Goal: Check status: Check status

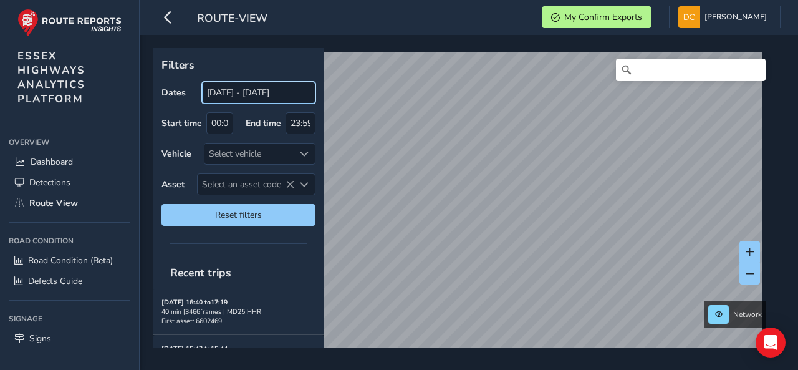
click at [283, 102] on input "[DATE] - [DATE]" at bounding box center [259, 93] width 114 height 22
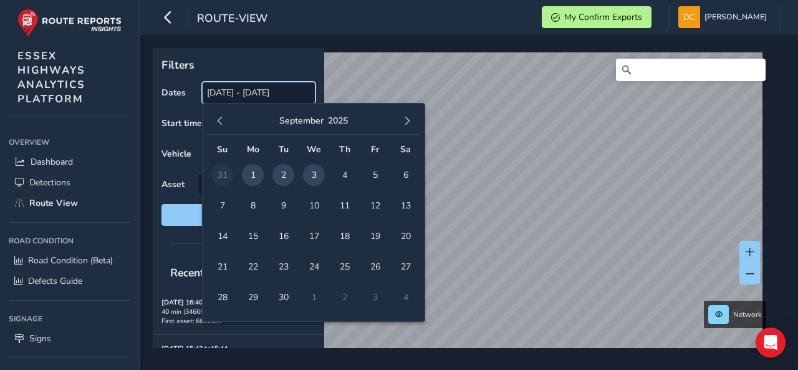
click at [279, 97] on input "[DATE] - [DATE]" at bounding box center [259, 93] width 114 height 22
click at [246, 94] on input "[DATE] - [DATE]" at bounding box center [259, 93] width 114 height 22
click at [244, 94] on input "[DATE] - [DATE]" at bounding box center [259, 93] width 114 height 22
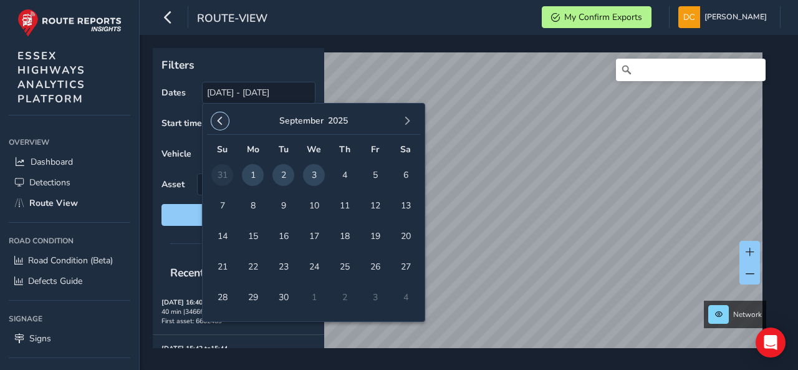
click at [217, 119] on span "button" at bounding box center [220, 121] width 9 height 9
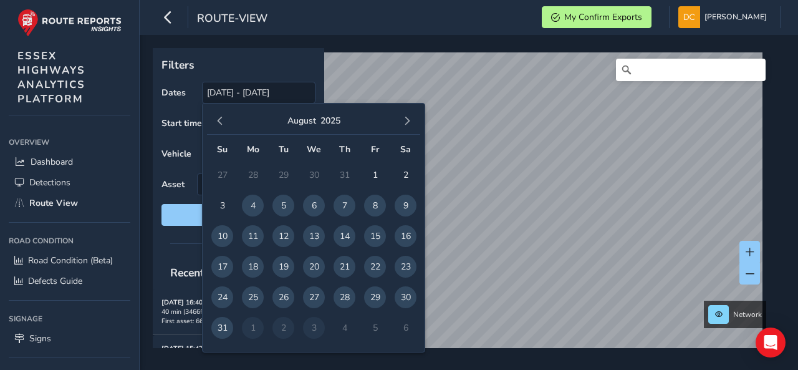
click at [217, 119] on span "button" at bounding box center [220, 121] width 9 height 9
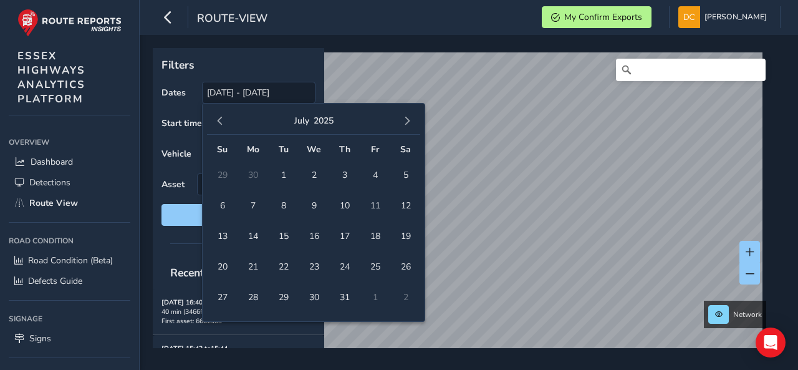
click at [217, 119] on span "button" at bounding box center [220, 121] width 9 height 9
click at [342, 177] on span "1" at bounding box center [345, 175] width 22 height 22
click at [419, 126] on div "[DATE]" at bounding box center [313, 121] width 213 height 27
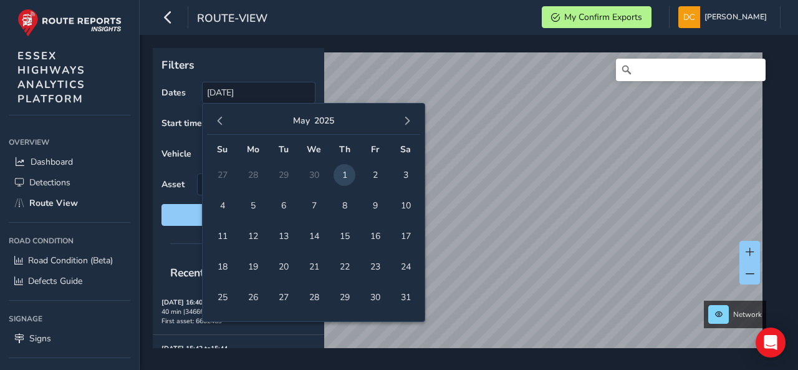
click at [419, 126] on div "[DATE]" at bounding box center [313, 121] width 213 height 27
click at [412, 117] on span "button" at bounding box center [407, 121] width 9 height 9
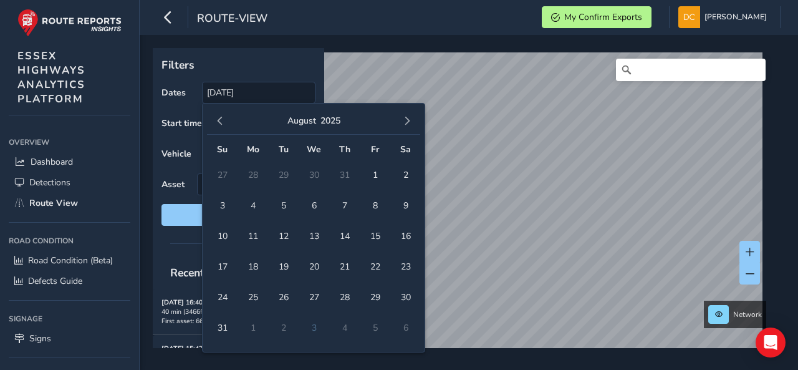
click at [412, 117] on span "button" at bounding box center [407, 121] width 9 height 9
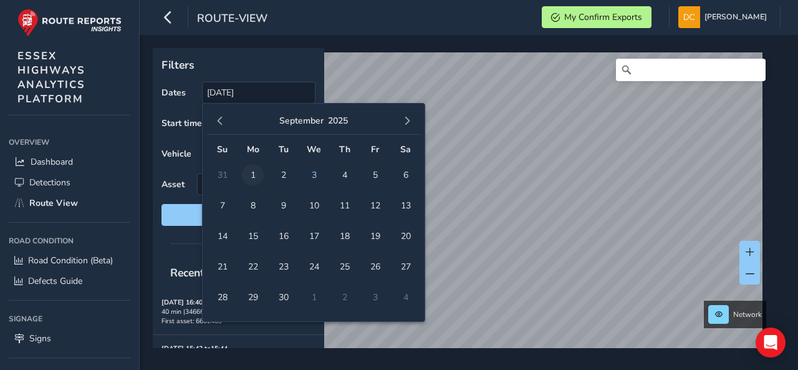
click at [258, 174] on span "1" at bounding box center [253, 175] width 22 height 22
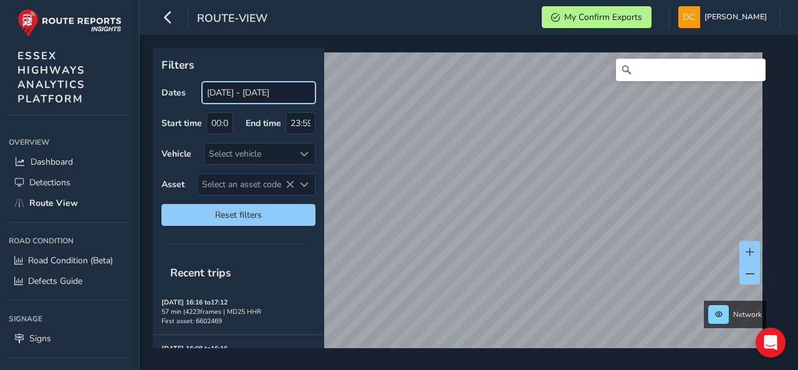
click at [279, 94] on input "[DATE] - [DATE]" at bounding box center [259, 93] width 114 height 22
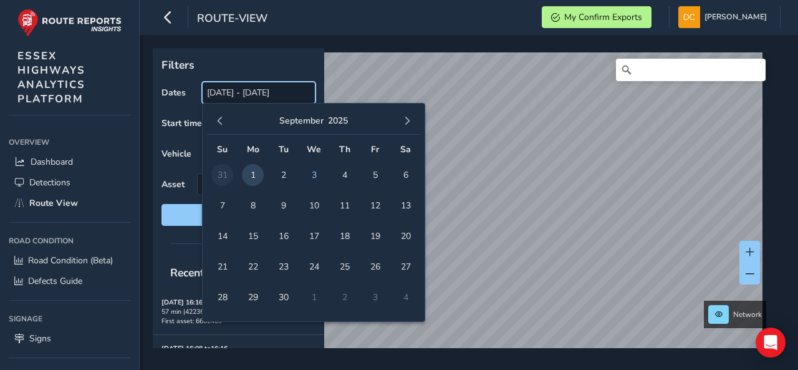
click at [279, 94] on input "[DATE] - [DATE]" at bounding box center [259, 93] width 114 height 22
click at [221, 120] on span "button" at bounding box center [220, 121] width 9 height 9
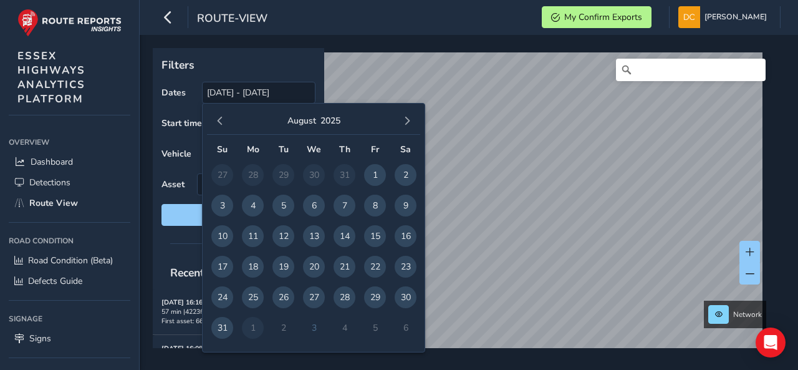
click at [221, 120] on span "button" at bounding box center [220, 121] width 9 height 9
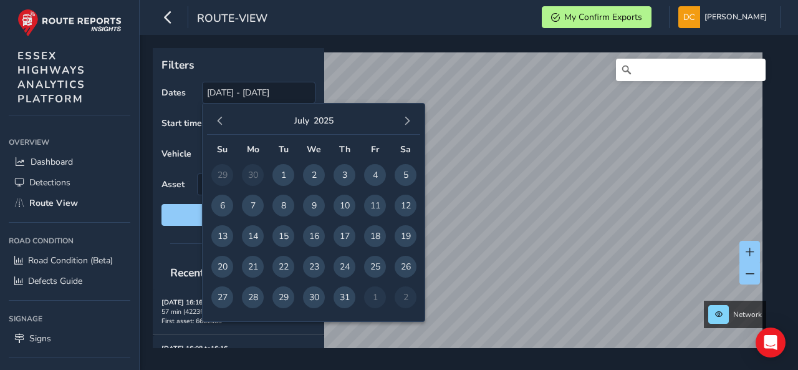
click at [221, 120] on span "button" at bounding box center [220, 121] width 9 height 9
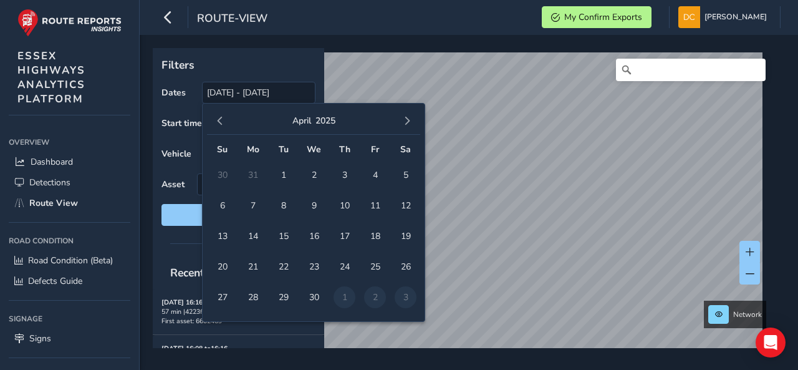
click at [221, 120] on span "button" at bounding box center [220, 121] width 9 height 9
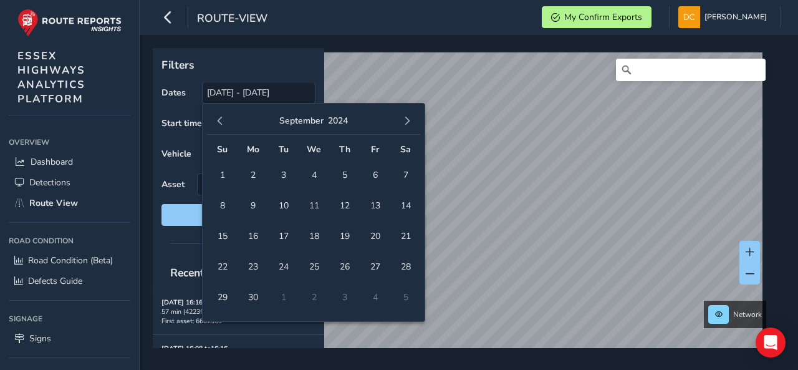
click at [221, 120] on span "button" at bounding box center [220, 121] width 9 height 9
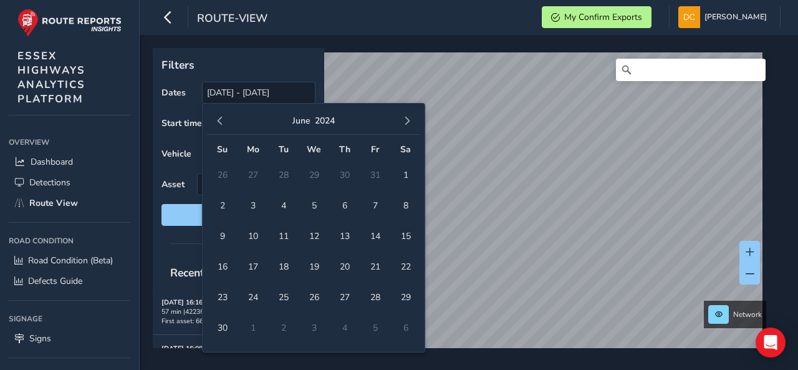
click at [221, 120] on span "button" at bounding box center [220, 121] width 9 height 9
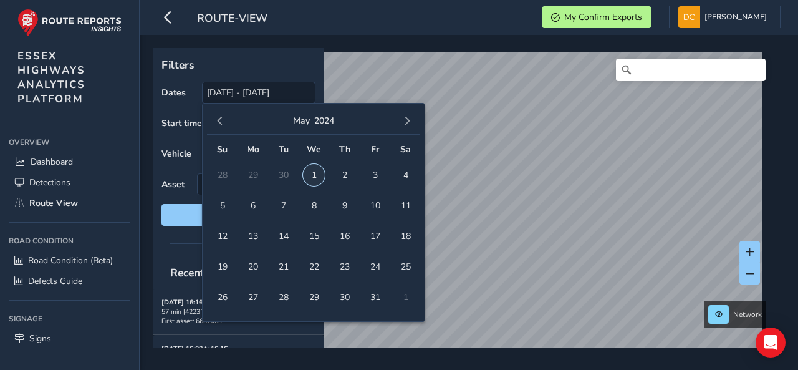
click at [316, 171] on span "1" at bounding box center [314, 175] width 22 height 22
click at [410, 124] on span "button" at bounding box center [407, 121] width 9 height 9
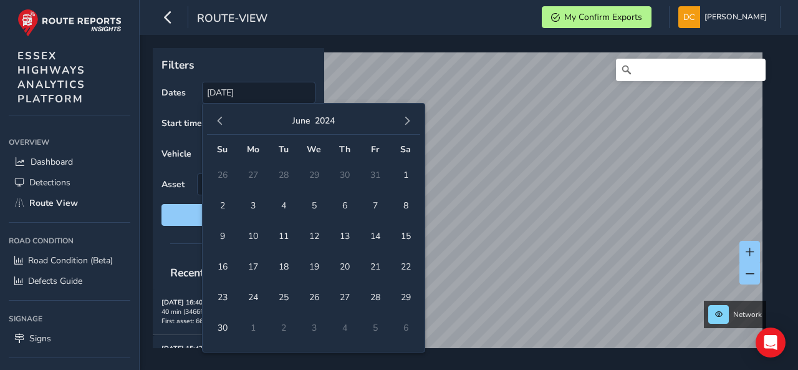
click at [410, 124] on span "button" at bounding box center [407, 121] width 9 height 9
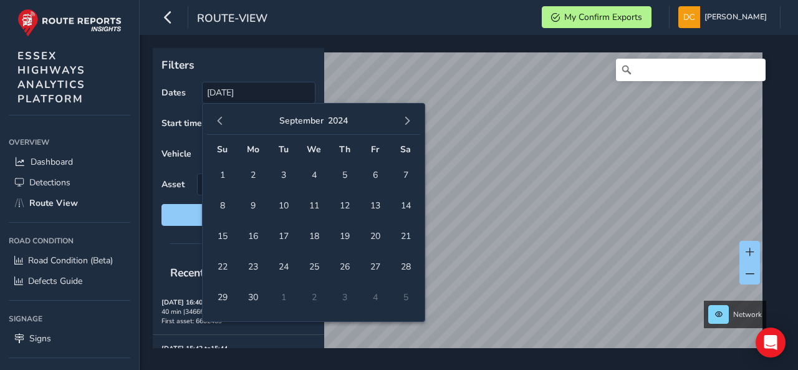
click at [410, 124] on span "button" at bounding box center [407, 121] width 9 height 9
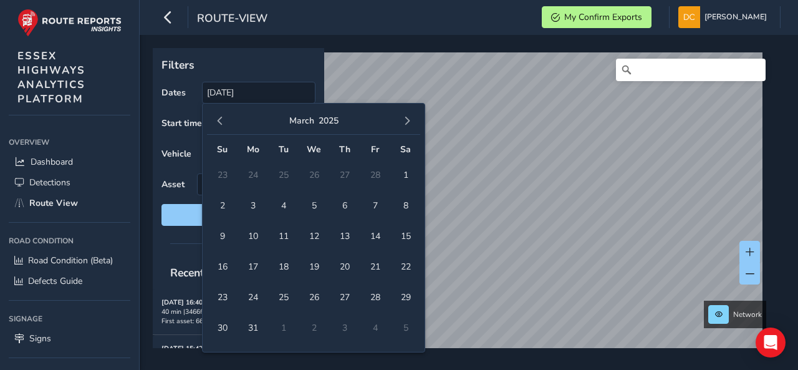
click at [410, 124] on span "button" at bounding box center [407, 121] width 9 height 9
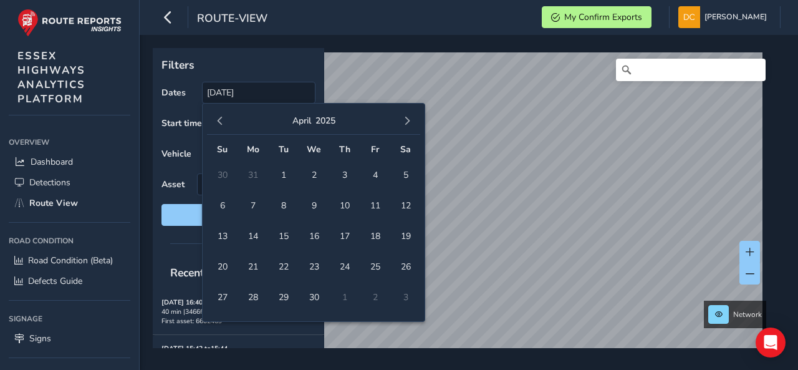
click at [410, 124] on span "button" at bounding box center [407, 121] width 9 height 9
click at [312, 177] on span "2" at bounding box center [314, 175] width 22 height 22
type input "[DATE] - [DATE]"
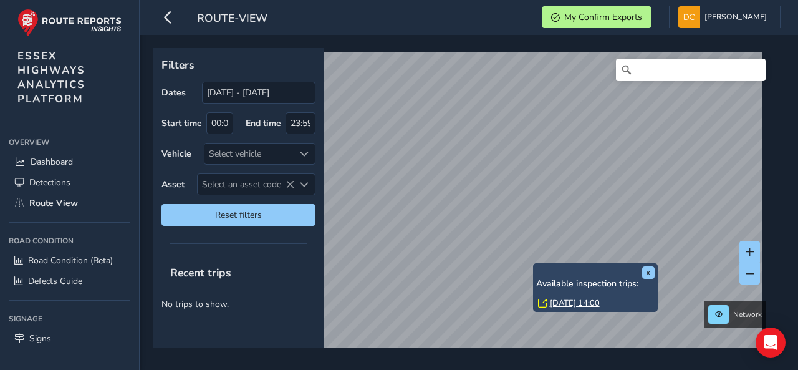
click at [555, 306] on link "[DATE] 14:00" at bounding box center [575, 303] width 50 height 11
